Goal: Transaction & Acquisition: Obtain resource

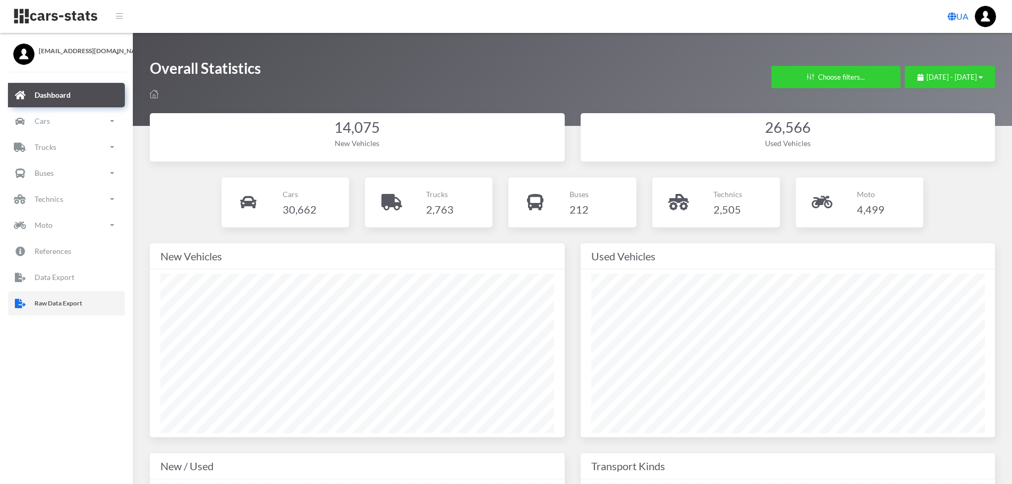
drag, startPoint x: 76, startPoint y: 299, endPoint x: 89, endPoint y: 299, distance: 12.8
click at [76, 299] on p "Raw Data Export" at bounding box center [59, 304] width 48 height 12
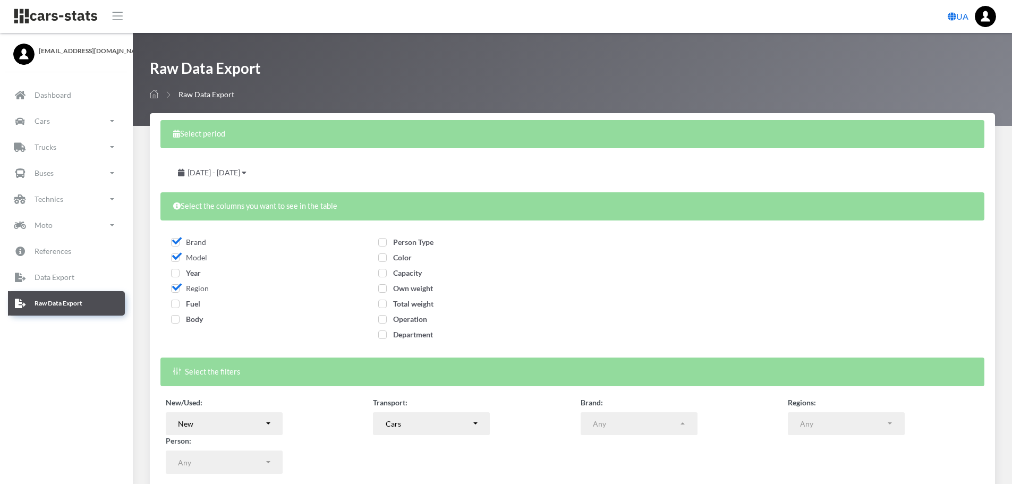
select select
drag, startPoint x: 175, startPoint y: 274, endPoint x: 177, endPoint y: 282, distance: 8.3
click at [175, 274] on span "Year" at bounding box center [186, 272] width 30 height 9
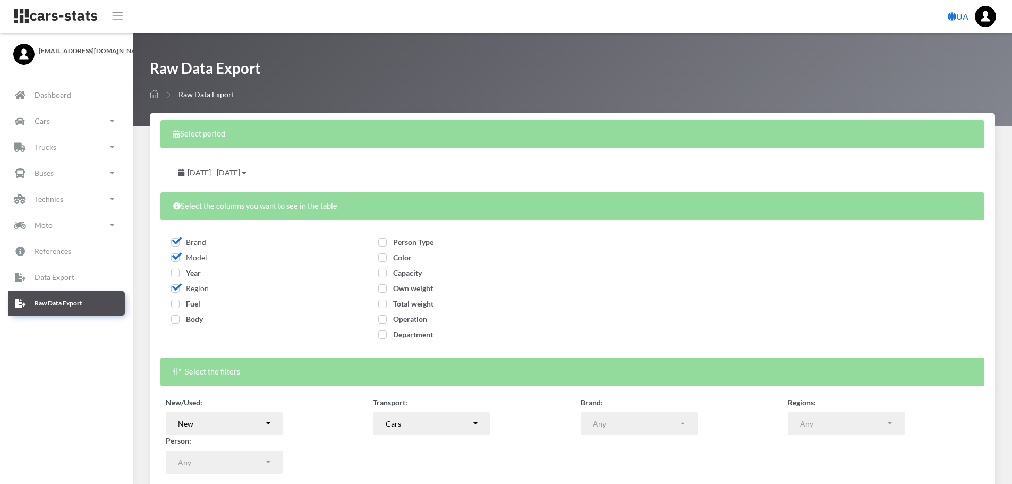
checkbox input "true"
click at [177, 299] on label "Fuel" at bounding box center [185, 303] width 29 height 11
click at [173, 308] on span "Fuel" at bounding box center [185, 303] width 29 height 9
checkbox input "true"
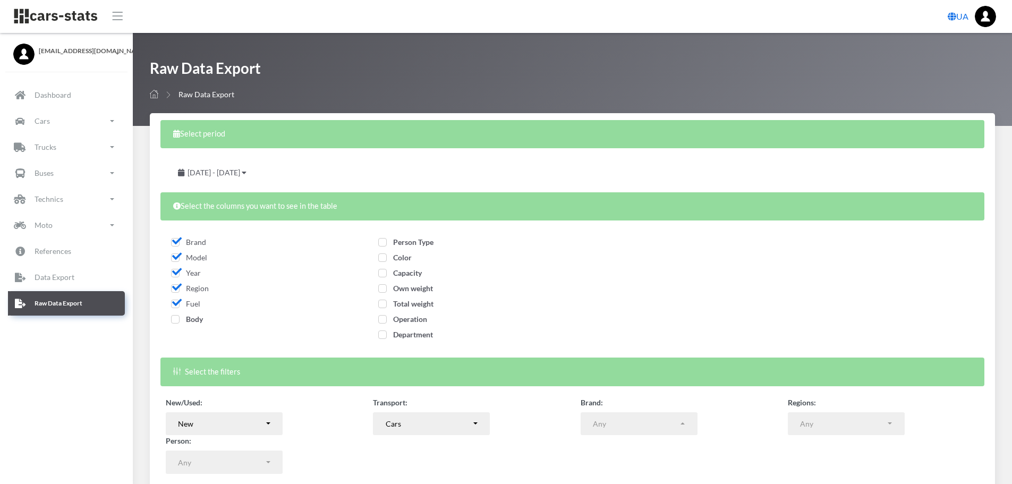
click at [176, 321] on span "Body" at bounding box center [187, 319] width 32 height 9
checkbox input "true"
click at [379, 243] on span "Person Type" at bounding box center [405, 242] width 55 height 9
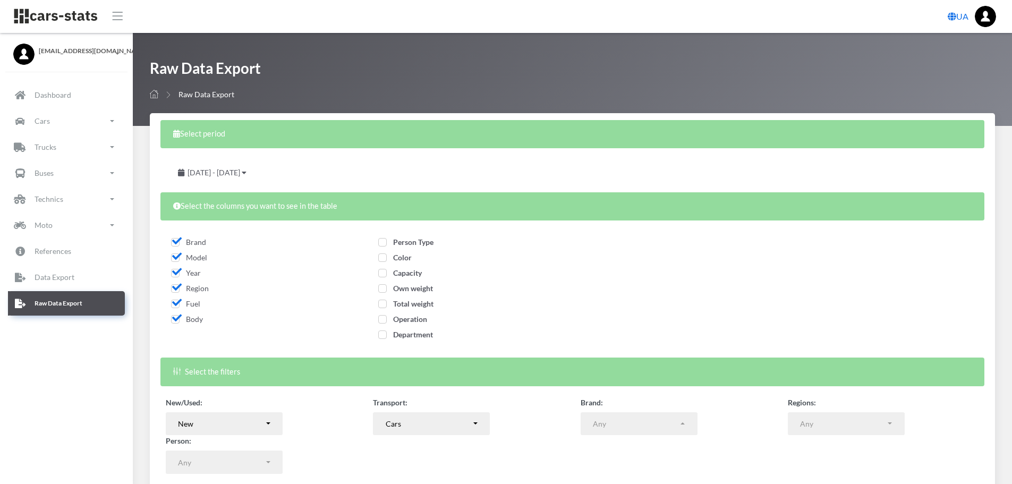
checkbox input "true"
drag, startPoint x: 383, startPoint y: 256, endPoint x: 391, endPoint y: 282, distance: 27.4
click at [385, 260] on span "Color" at bounding box center [394, 257] width 33 height 9
checkbox input "true"
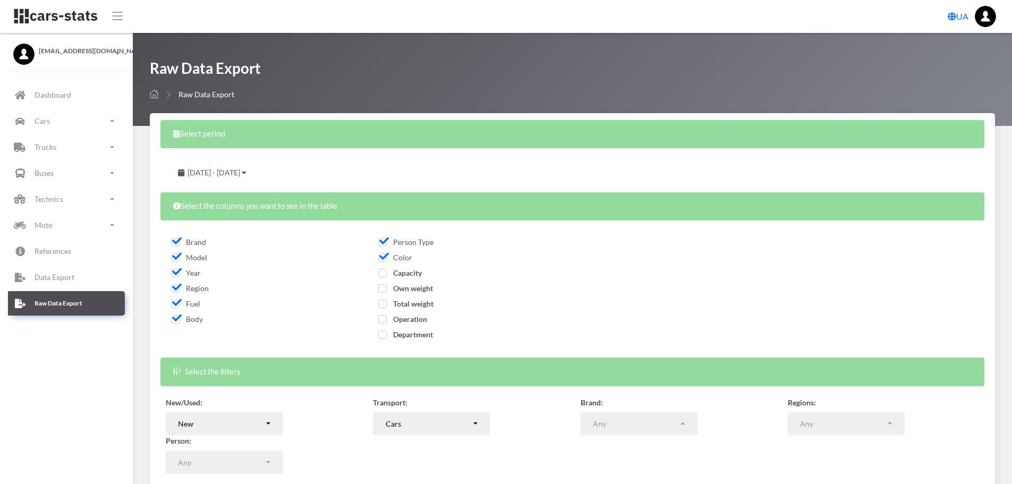
drag, startPoint x: 384, startPoint y: 274, endPoint x: 382, endPoint y: 301, distance: 27.2
click at [383, 275] on span "Capacity" at bounding box center [400, 272] width 44 height 9
checkbox input "true"
click at [382, 290] on span "Own weight" at bounding box center [405, 288] width 55 height 9
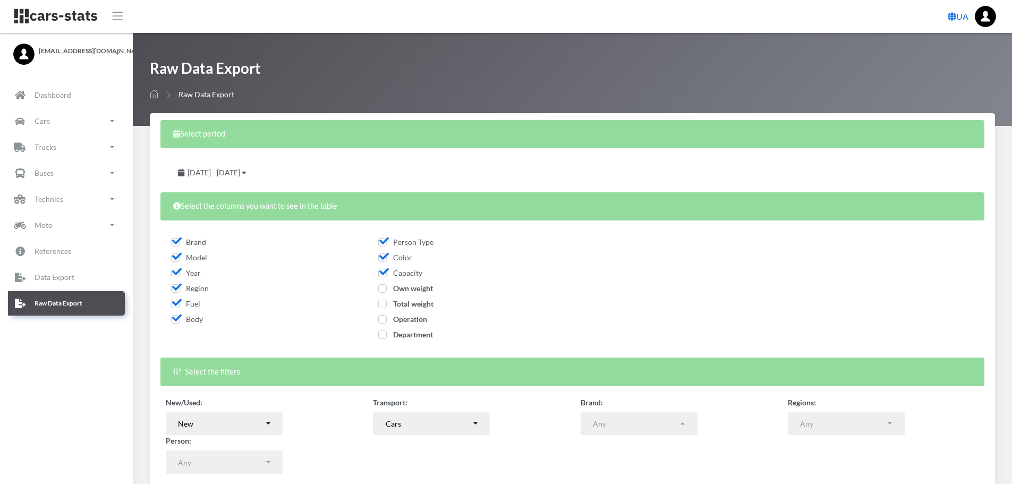
checkbox input "true"
click at [382, 300] on span "Total weight" at bounding box center [405, 303] width 55 height 9
checkbox input "true"
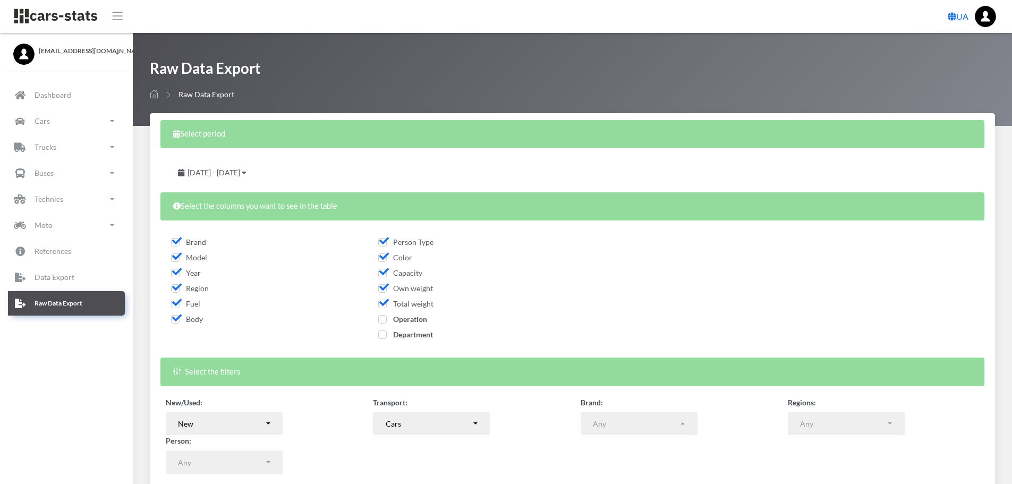
click at [383, 319] on span "Operation" at bounding box center [402, 319] width 49 height 9
checkbox input "true"
drag, startPoint x: 383, startPoint y: 336, endPoint x: 369, endPoint y: 282, distance: 55.9
click at [383, 334] on span "Department" at bounding box center [405, 334] width 55 height 9
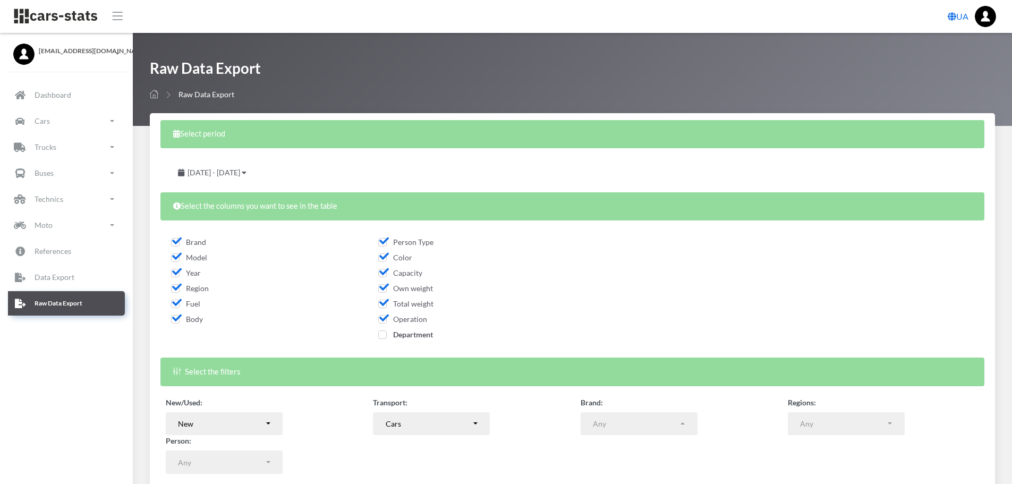
checkbox input "true"
click at [240, 174] on span "August 19, 2025 - September 18, 2025" at bounding box center [214, 172] width 53 height 9
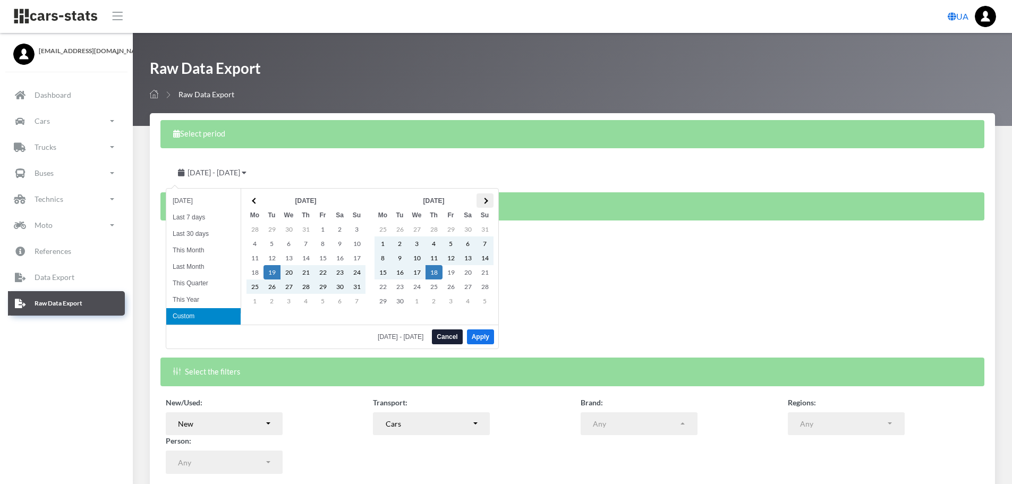
click at [483, 201] on span at bounding box center [485, 201] width 6 height 6
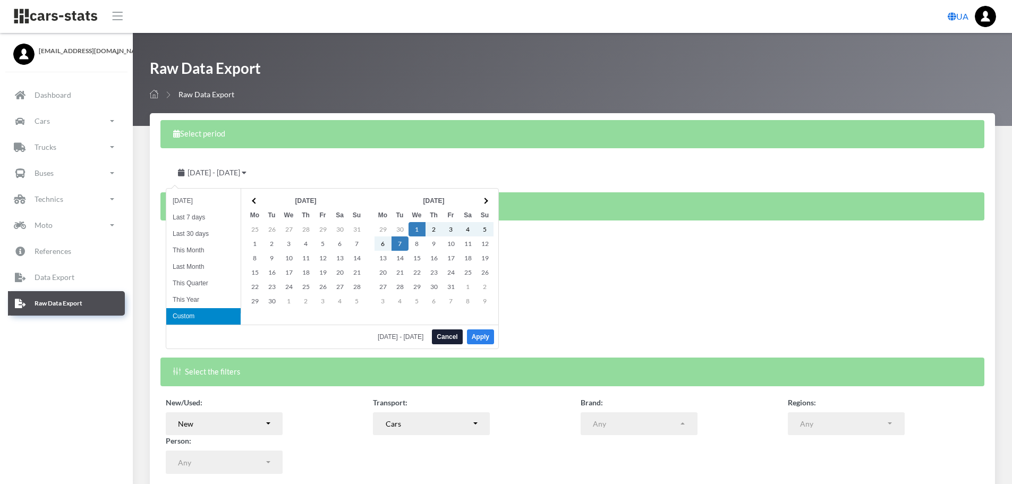
click at [481, 332] on button "Apply" at bounding box center [480, 337] width 27 height 15
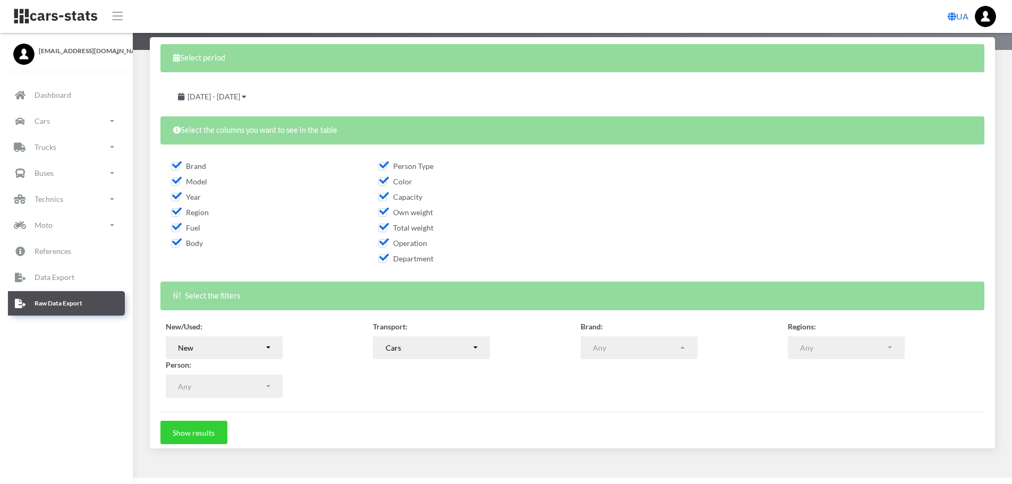
scroll to position [86, 0]
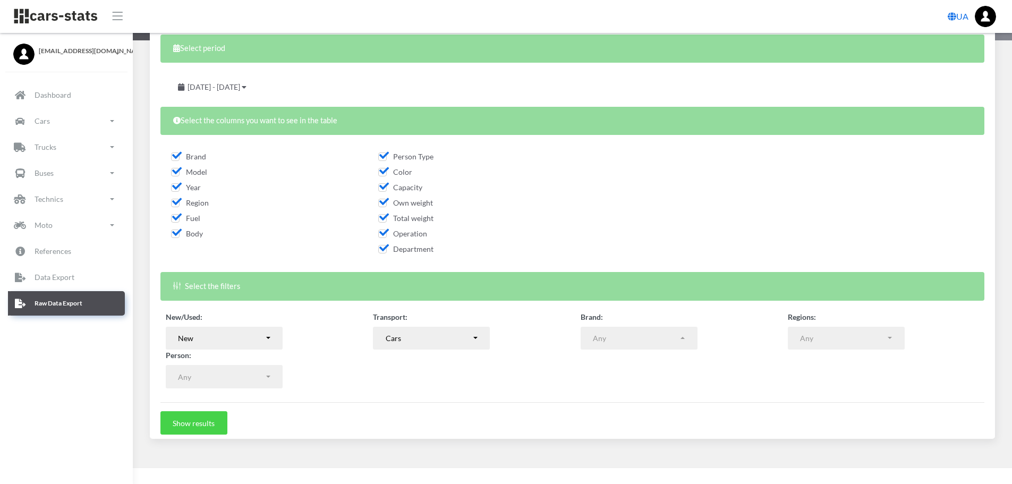
click at [205, 424] on button "Show results" at bounding box center [194, 422] width 67 height 23
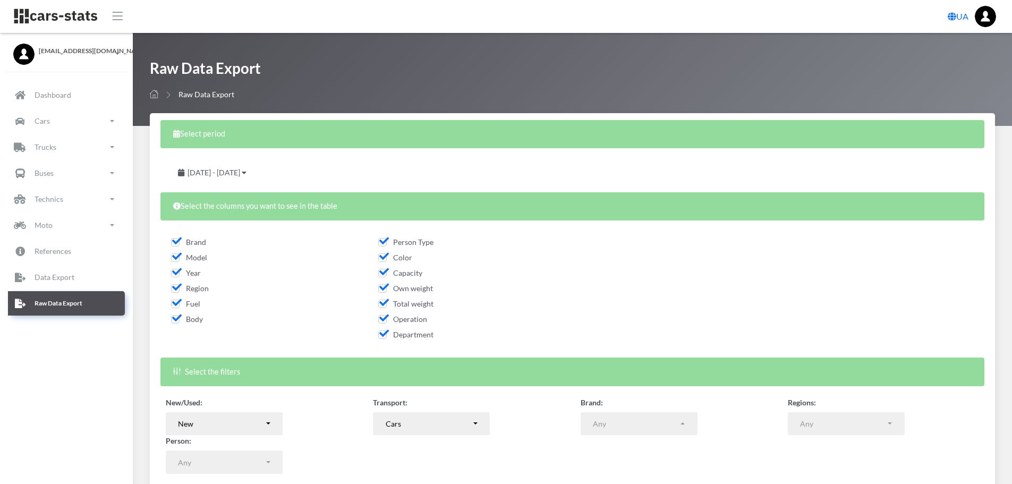
select select
select select "50"
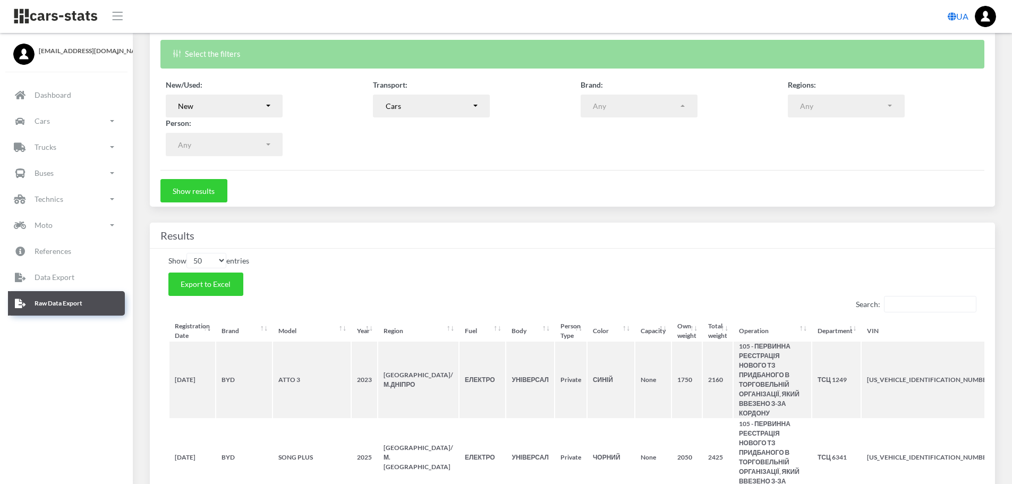
scroll to position [319, 0]
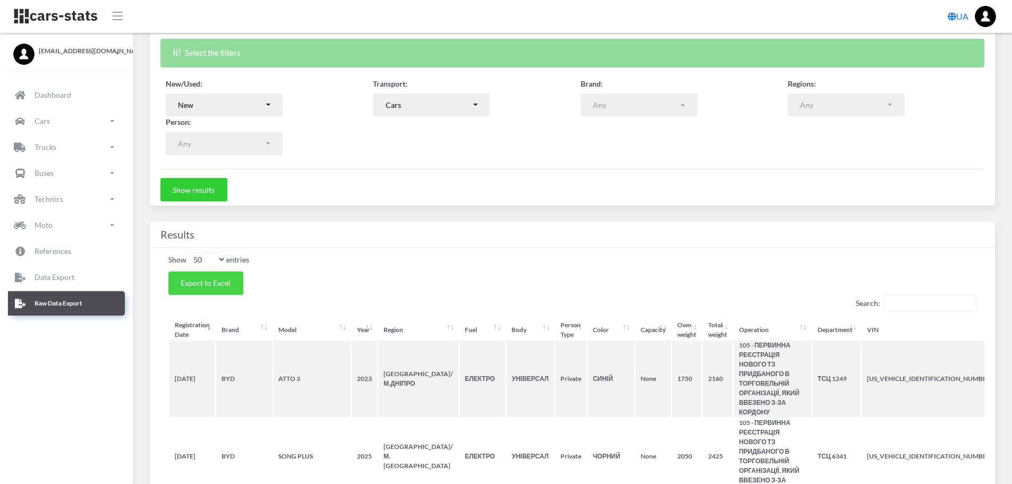
click at [213, 282] on span "Export to Excel" at bounding box center [206, 282] width 50 height 9
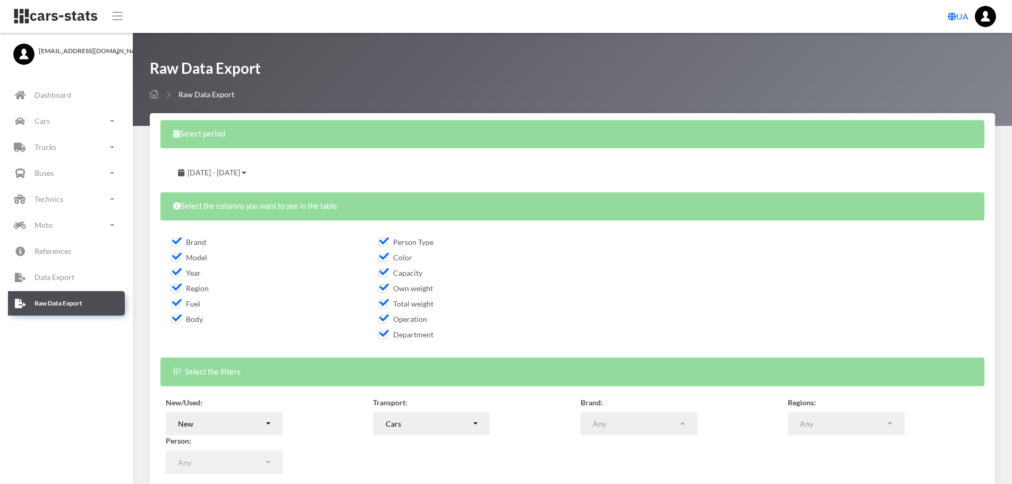
scroll to position [159, 0]
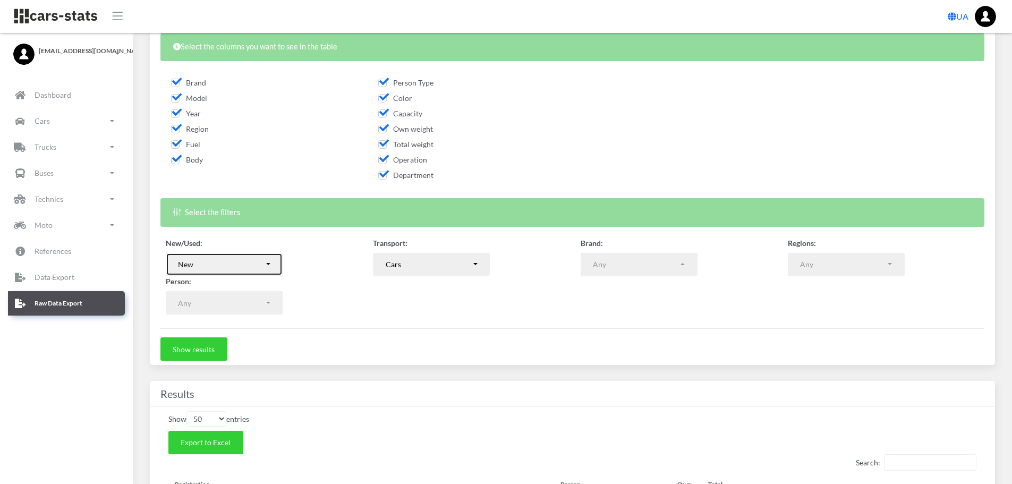
click at [218, 262] on div "New" at bounding box center [221, 264] width 86 height 11
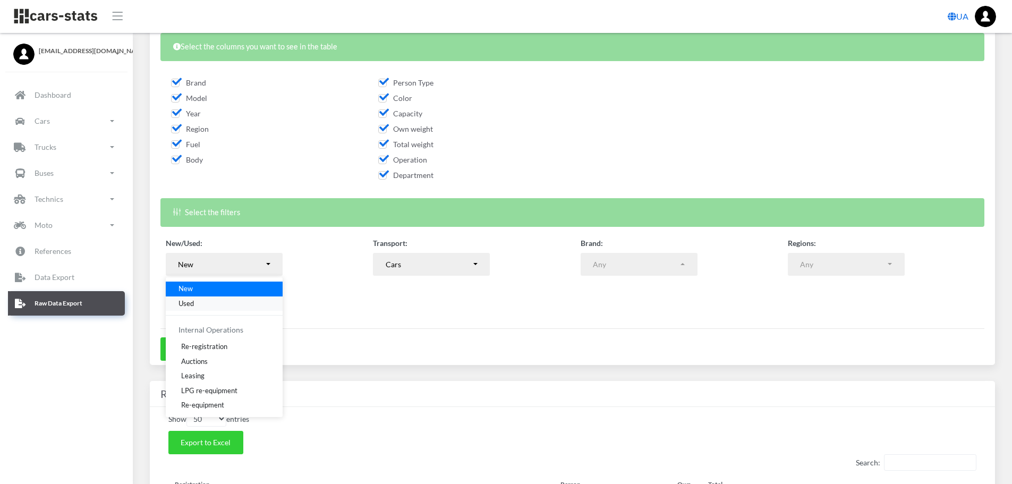
click at [191, 303] on span "Used" at bounding box center [186, 303] width 15 height 11
select select "used-import"
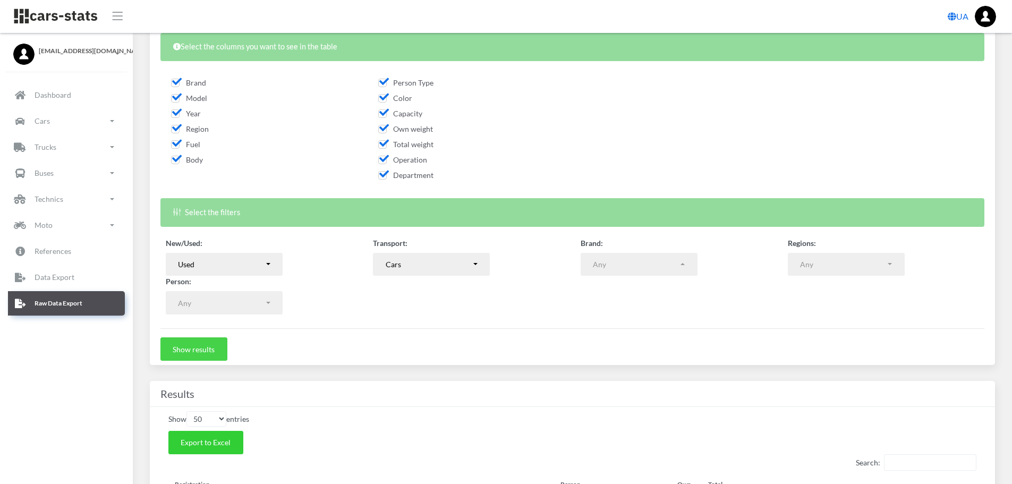
click at [203, 348] on button "Show results" at bounding box center [194, 348] width 67 height 23
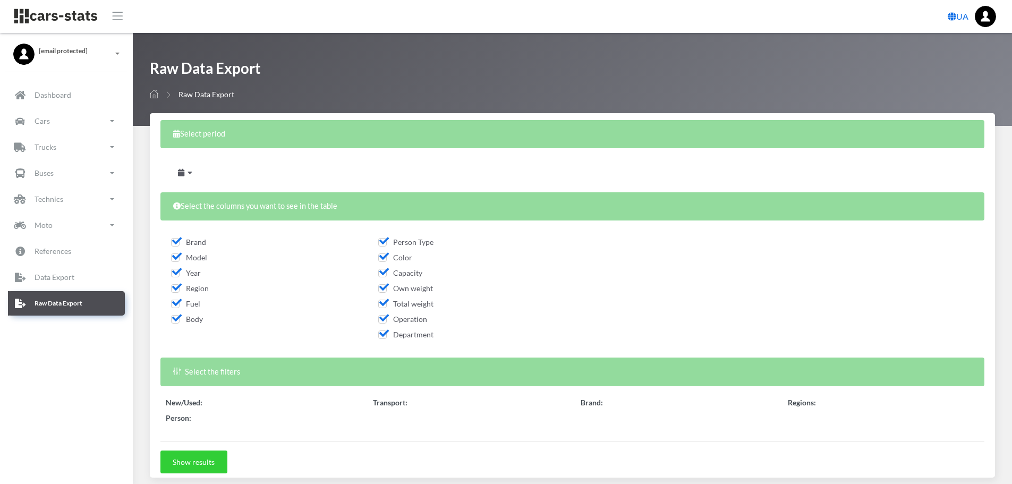
select select
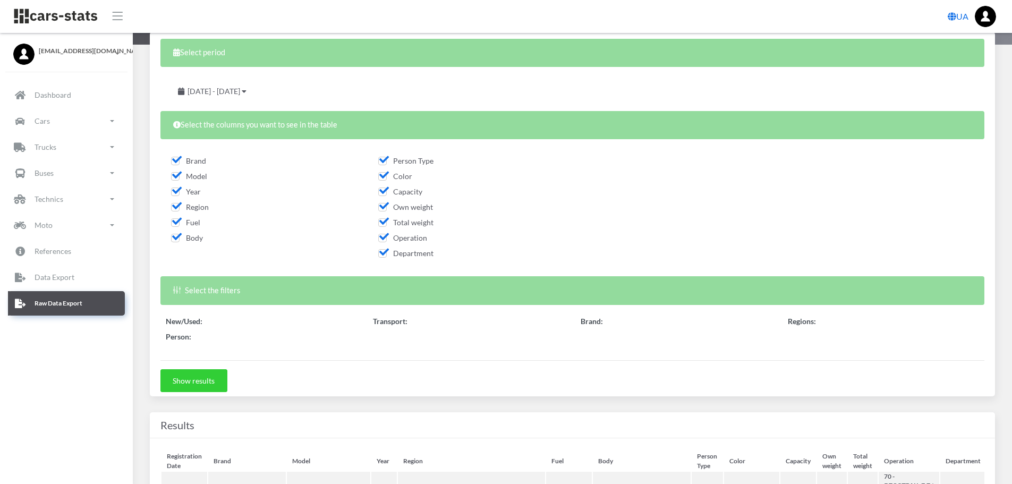
scroll to position [159, 0]
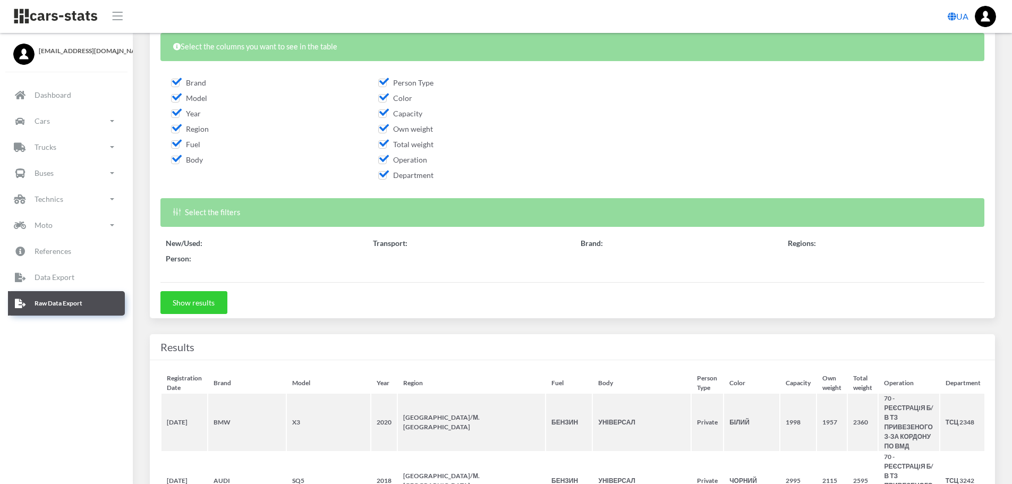
select select "50"
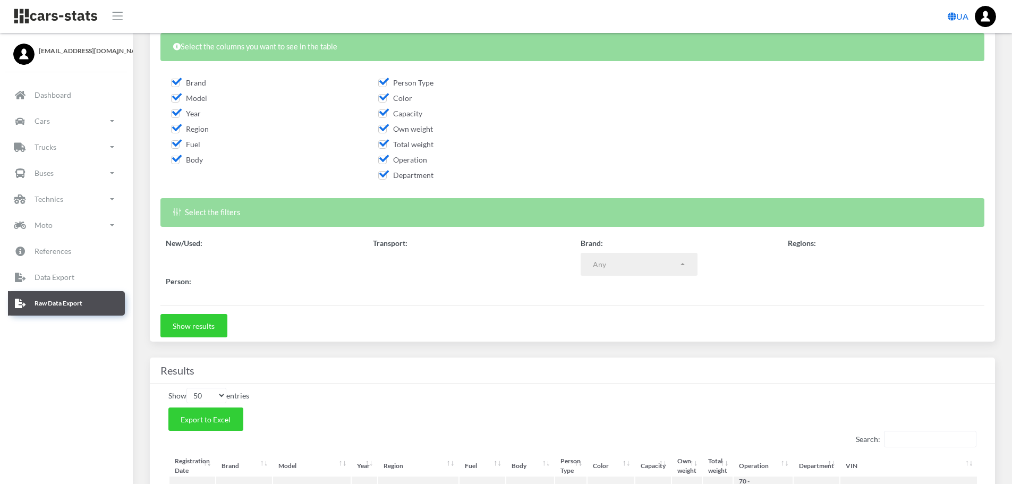
scroll to position [213, 0]
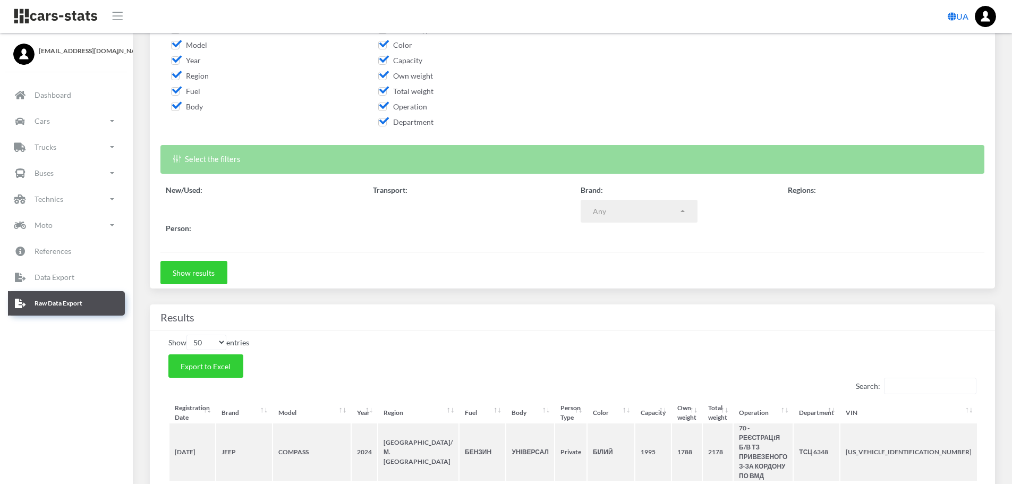
select select
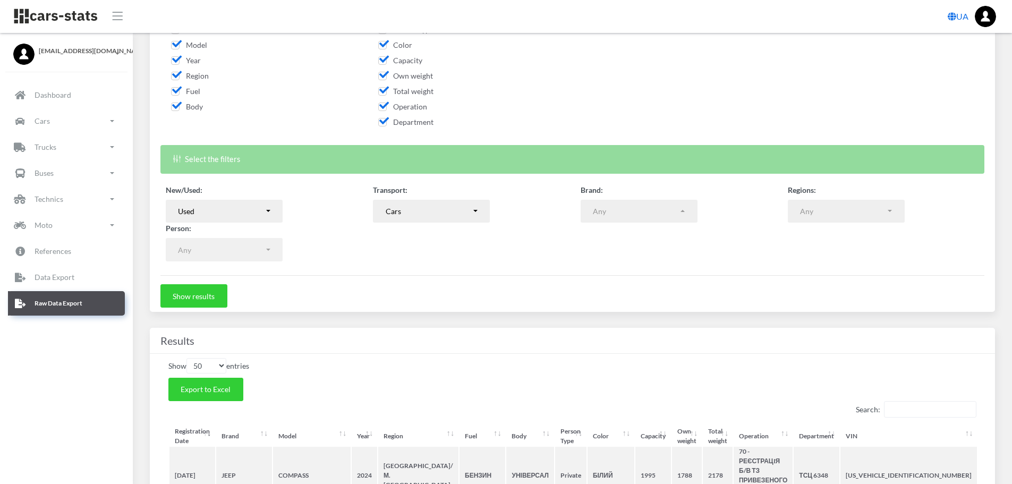
scroll to position [8, 8]
click at [209, 389] on span "Export to Excel" at bounding box center [206, 389] width 50 height 9
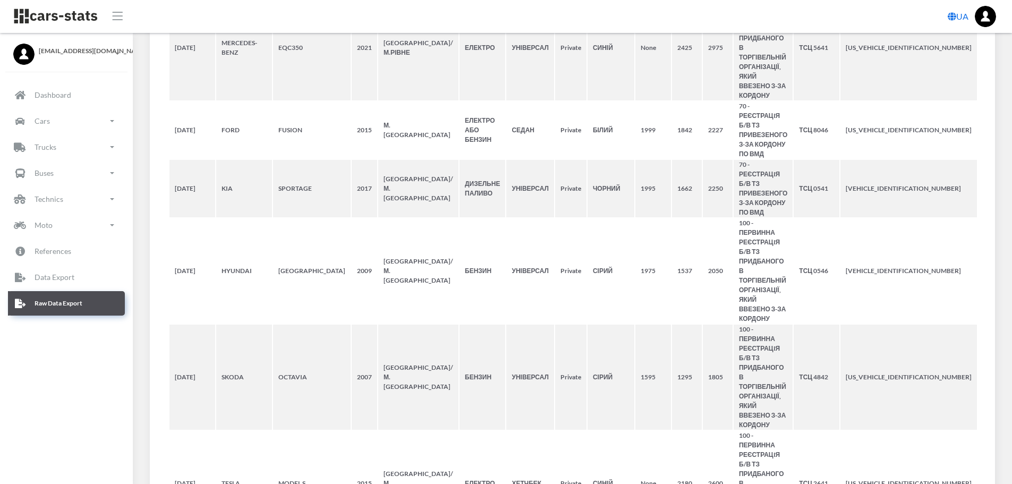
scroll to position [3319, 0]
